Goal: Task Accomplishment & Management: Use online tool/utility

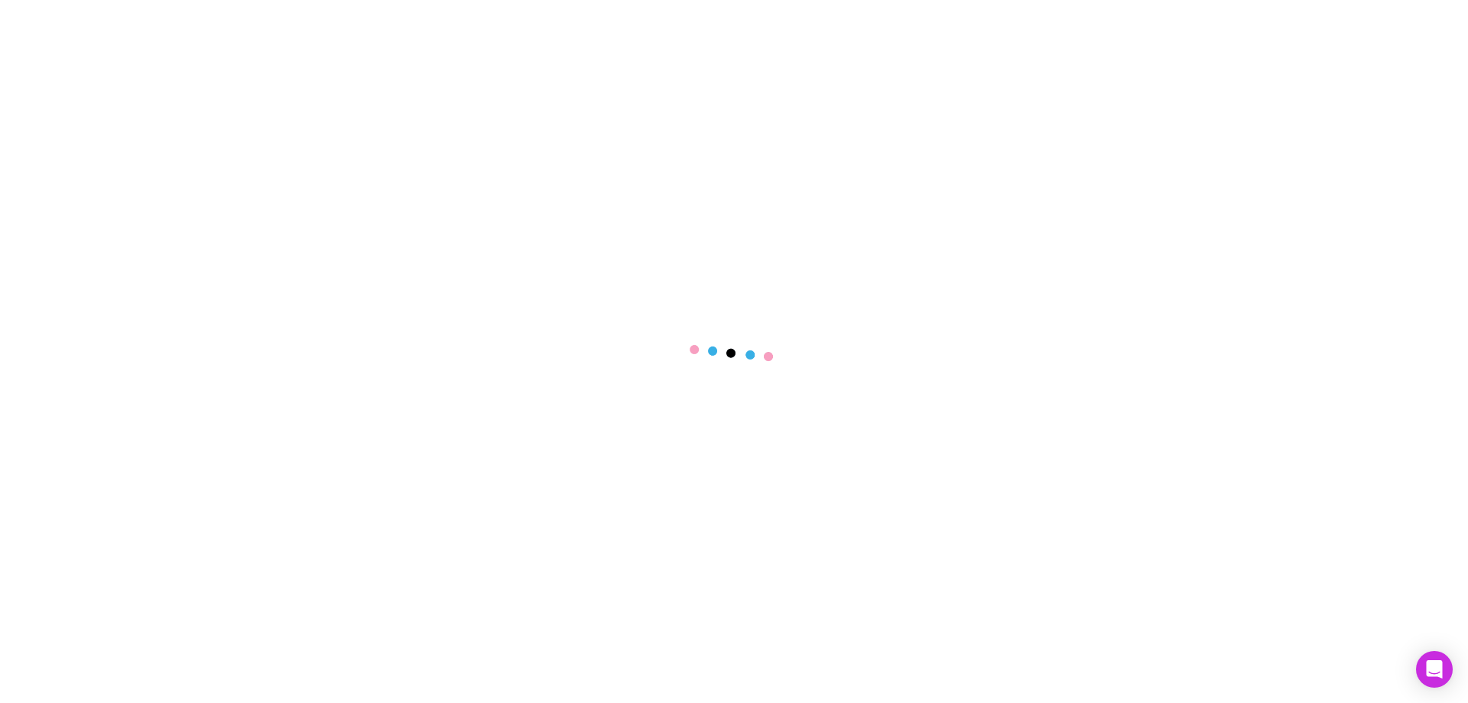
select select "****"
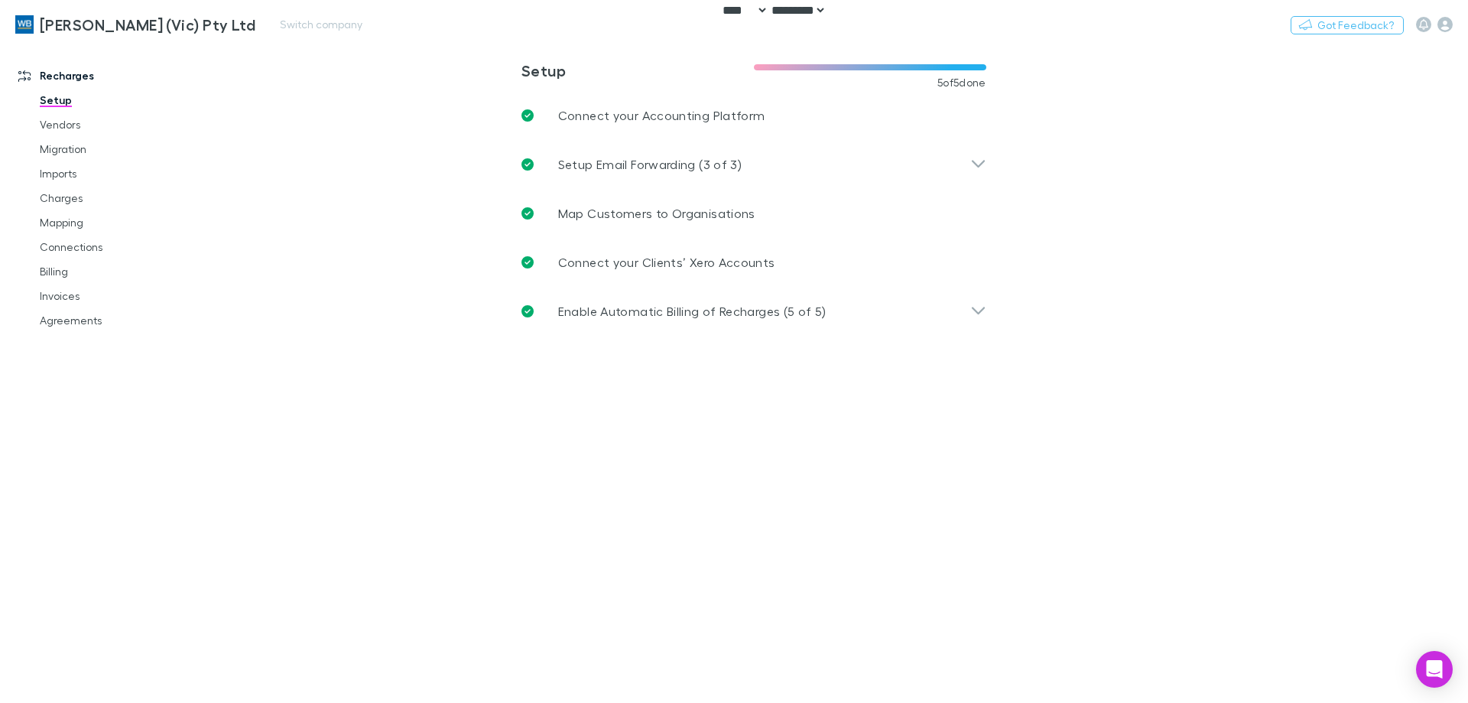
click at [1432, 22] on div at bounding box center [1434, 24] width 37 height 15
click at [1441, 25] on icon "button" at bounding box center [1445, 24] width 15 height 15
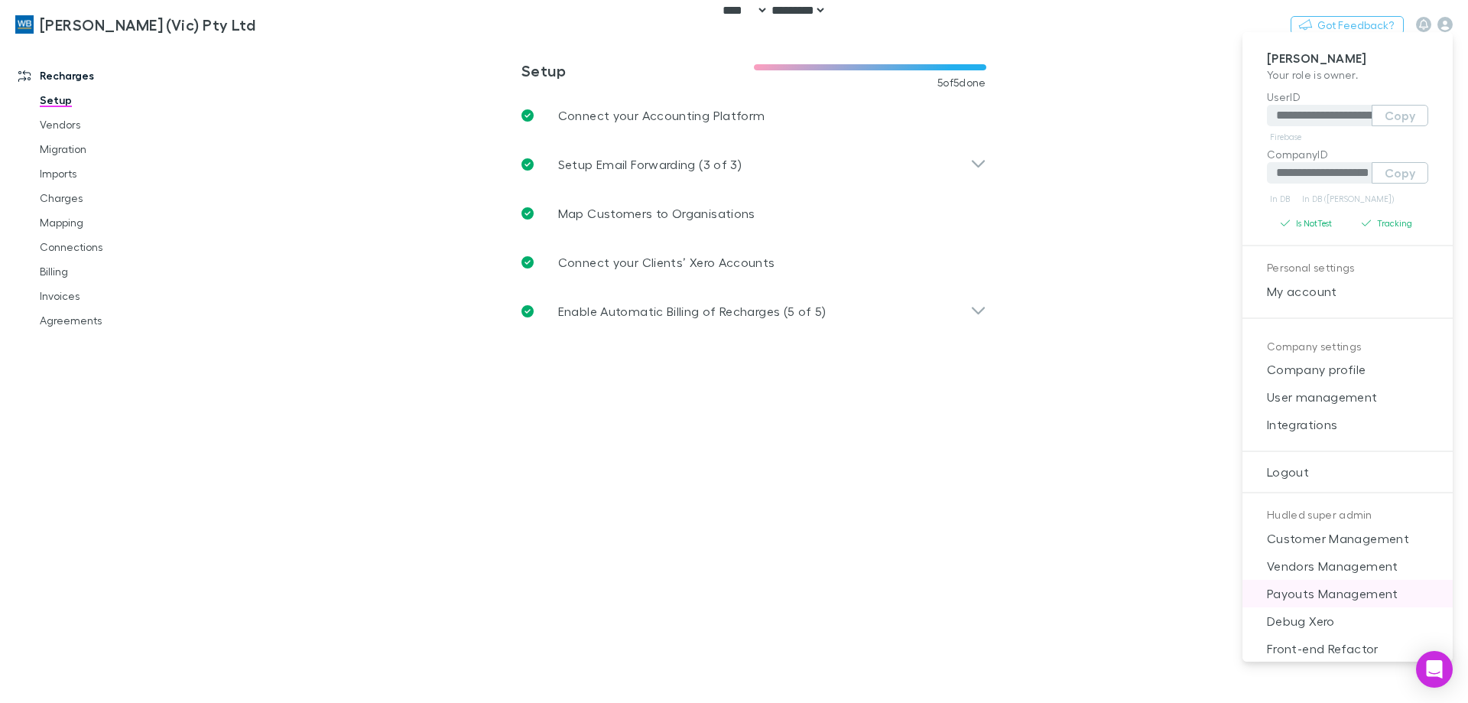
click at [1376, 606] on li "Payouts Management" at bounding box center [1348, 594] width 210 height 28
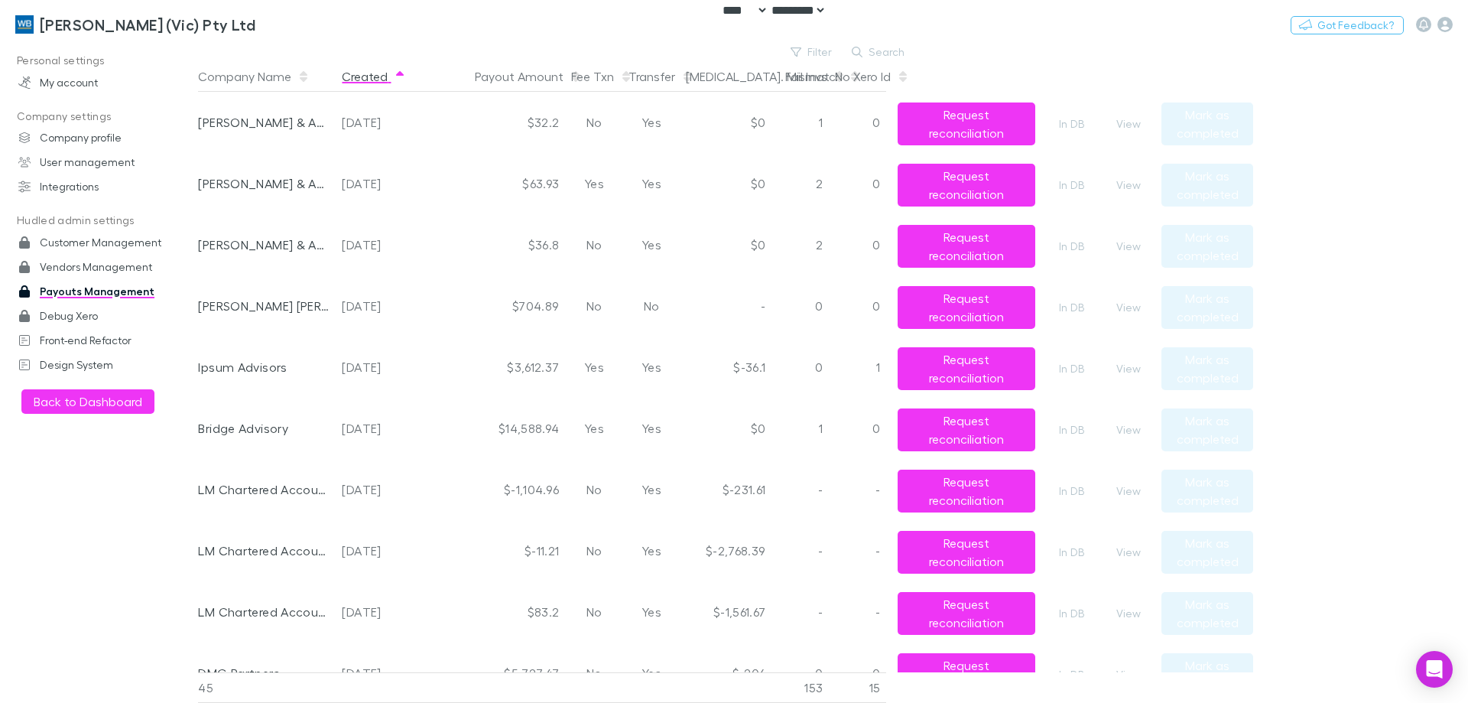
click at [379, 79] on button "Created" at bounding box center [374, 76] width 64 height 31
click at [1126, 122] on button "View" at bounding box center [1128, 124] width 49 height 18
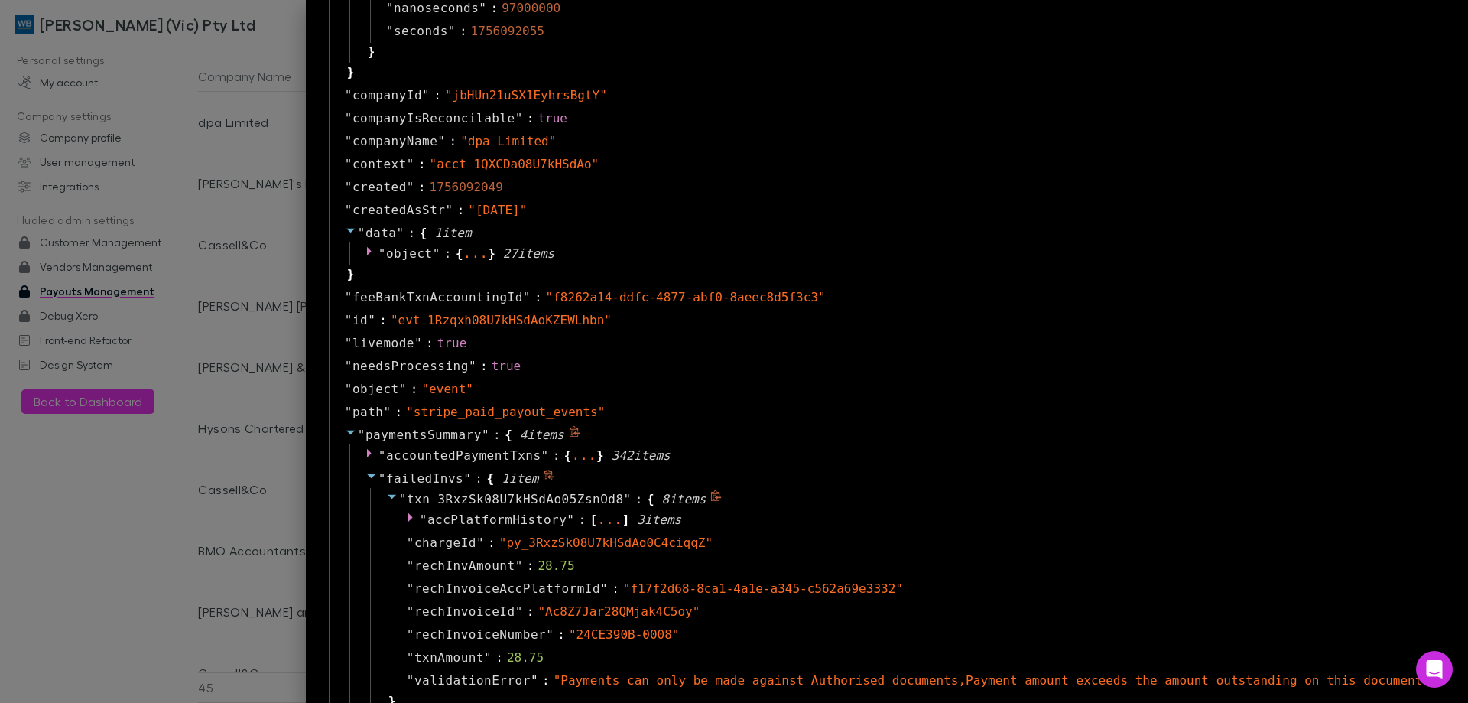
scroll to position [765, 0]
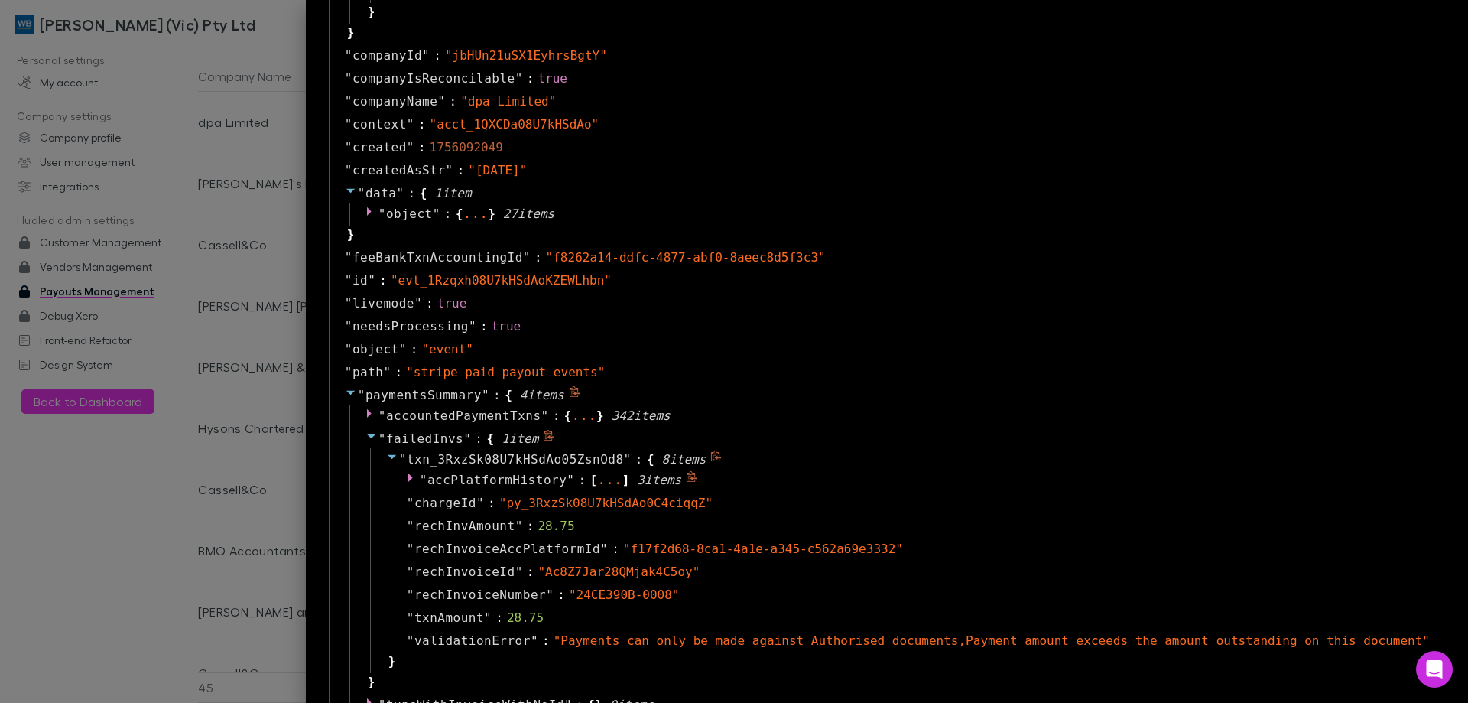
click at [567, 480] on span "accPlatformHistory" at bounding box center [496, 480] width 139 height 15
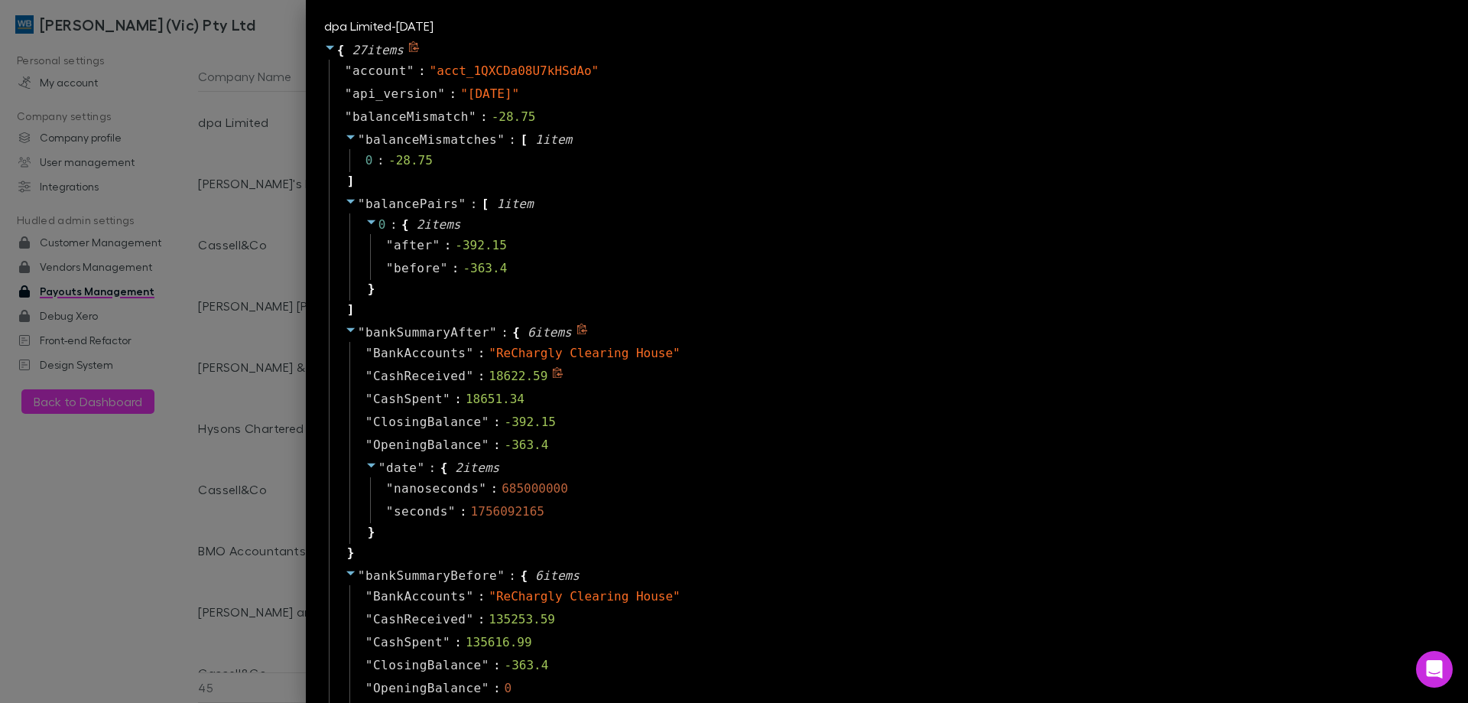
scroll to position [0, 0]
